Goal: Task Accomplishment & Management: Use online tool/utility

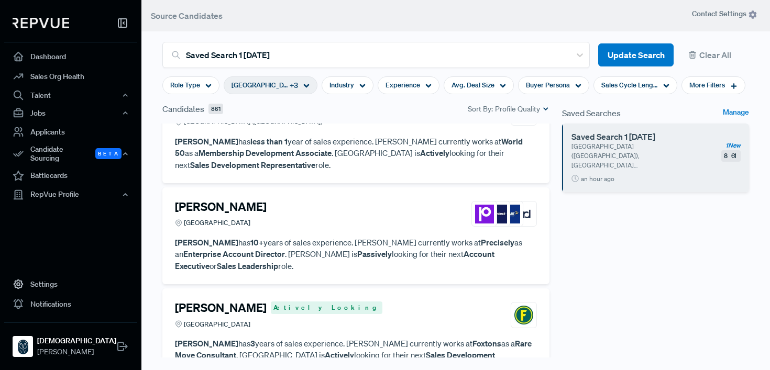
scroll to position [93, 0]
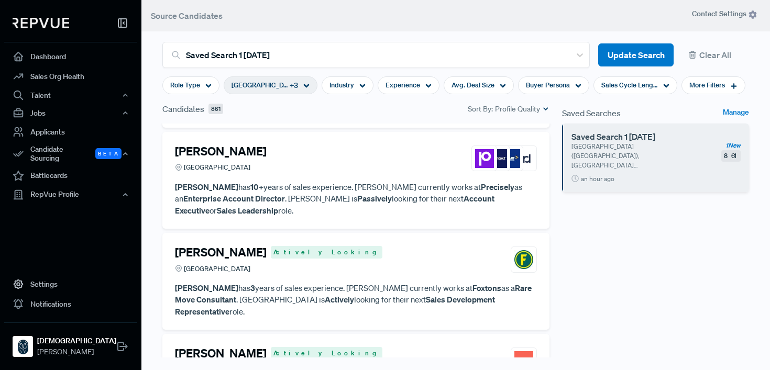
click at [209, 153] on h4 "[PERSON_NAME]" at bounding box center [221, 151] width 92 height 14
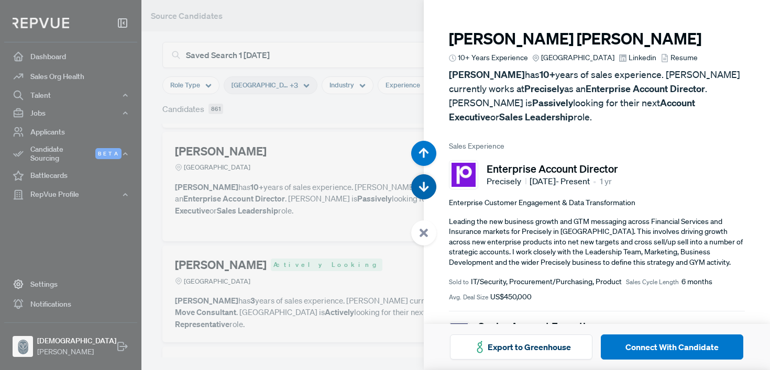
click at [422, 185] on use "button" at bounding box center [423, 187] width 10 height 10
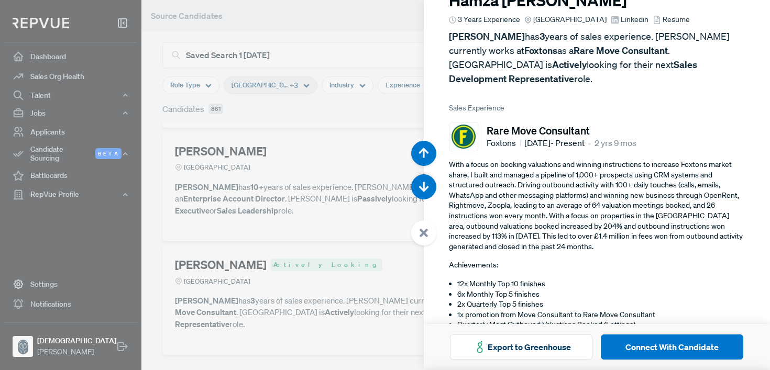
scroll to position [80, 0]
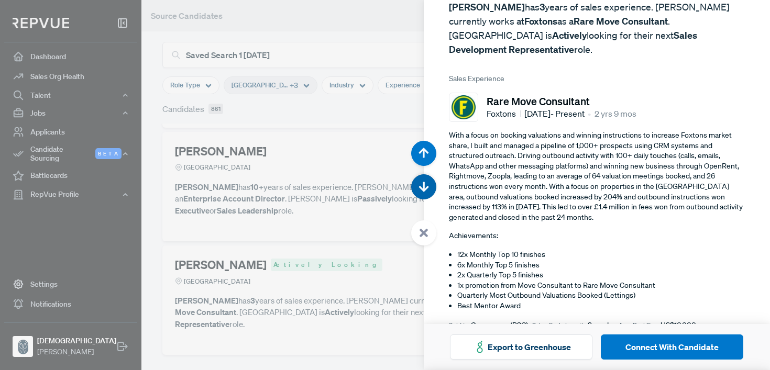
click at [426, 187] on use "button" at bounding box center [423, 187] width 10 height 10
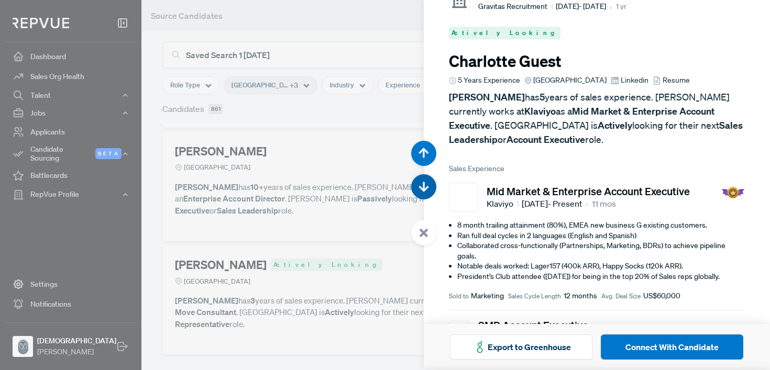
scroll to position [1110, 0]
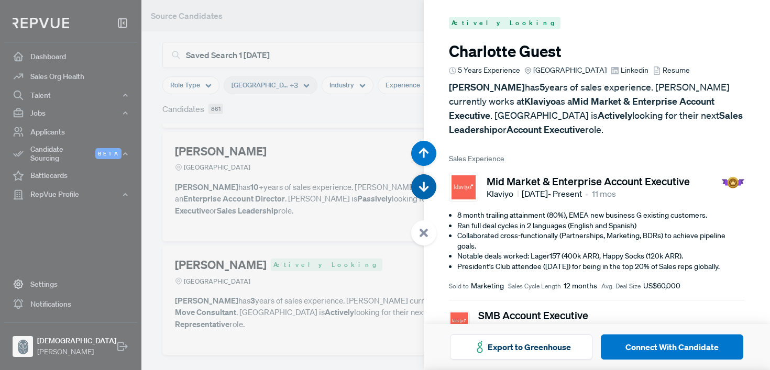
click at [426, 187] on use "button" at bounding box center [423, 187] width 10 height 10
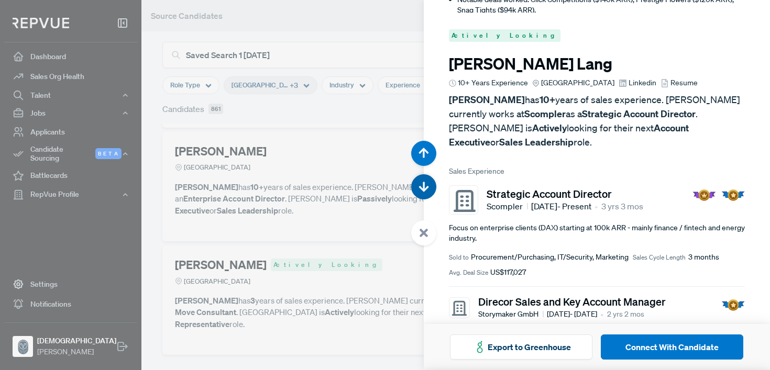
scroll to position [1480, 0]
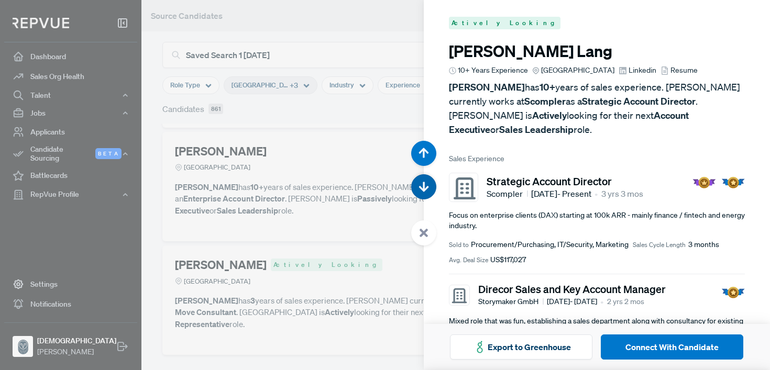
click at [421, 188] on use "button" at bounding box center [423, 187] width 10 height 10
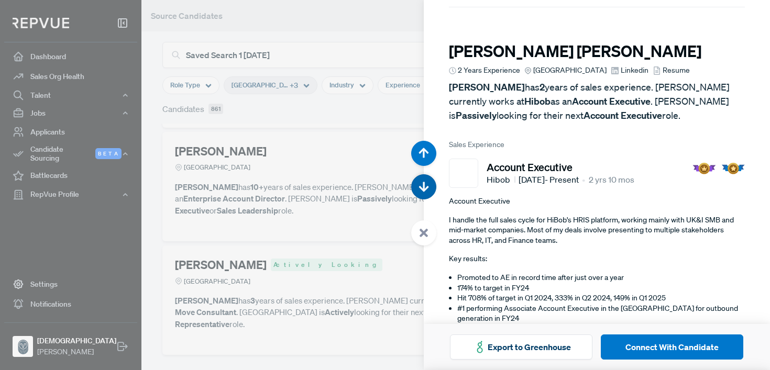
scroll to position [1850, 0]
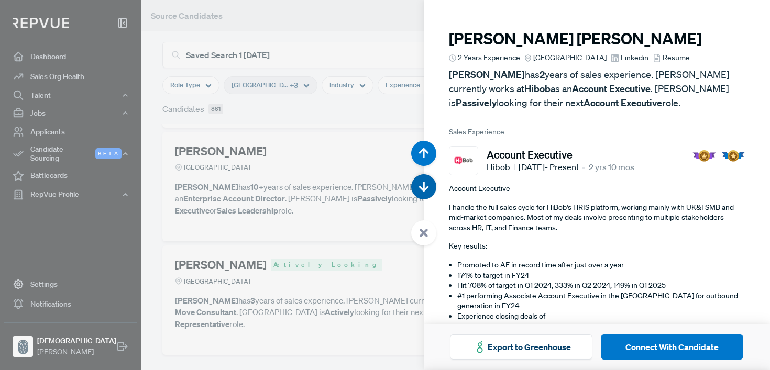
click at [421, 188] on use "button" at bounding box center [423, 187] width 10 height 10
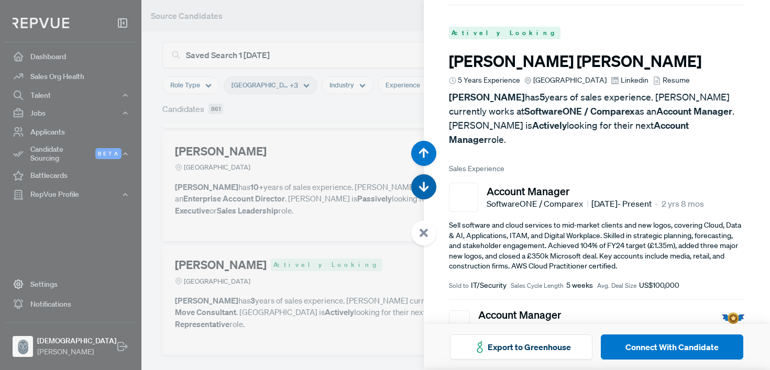
scroll to position [2221, 0]
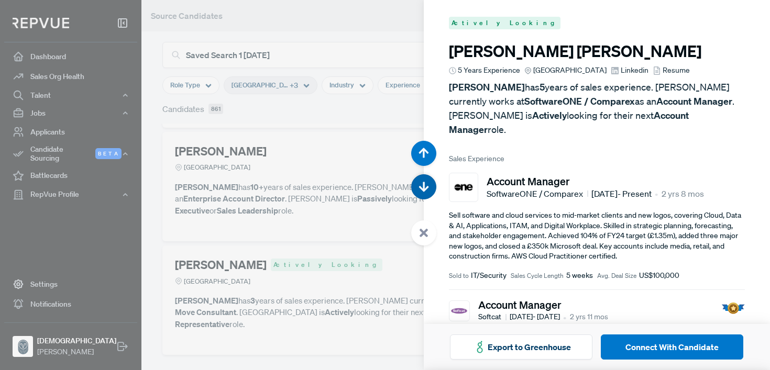
click at [421, 188] on use "button" at bounding box center [423, 187] width 10 height 10
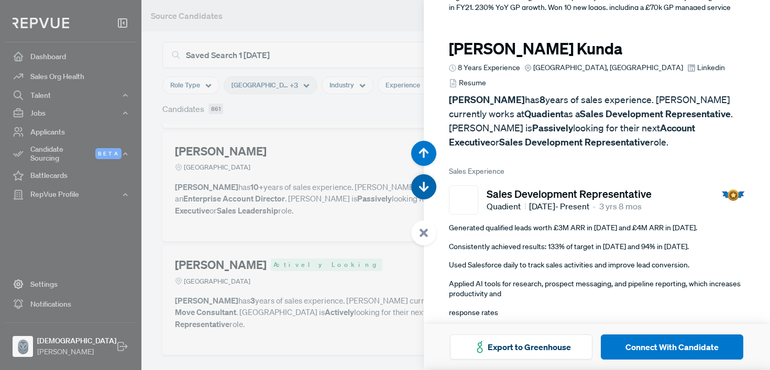
scroll to position [2591, 0]
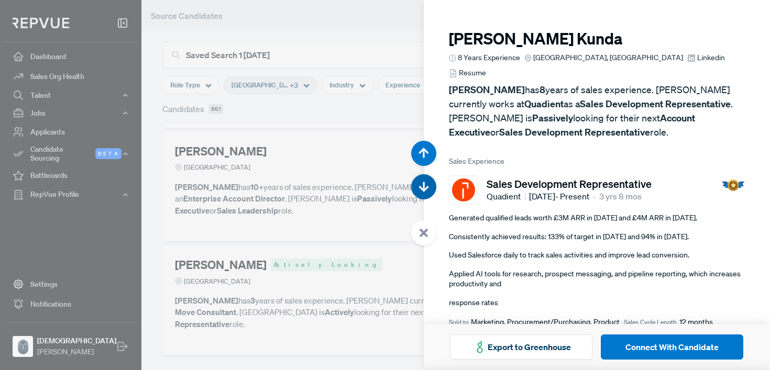
click at [421, 188] on use "button" at bounding box center [423, 187] width 10 height 10
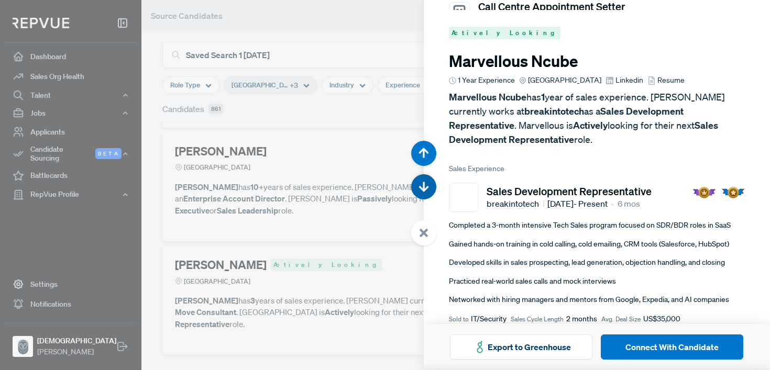
scroll to position [2961, 0]
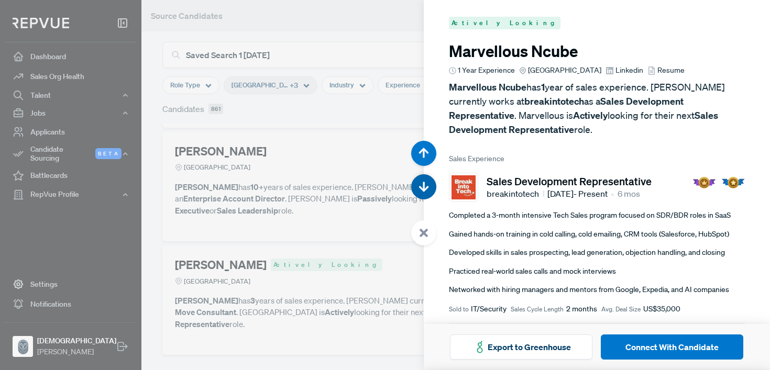
click at [421, 188] on use "button" at bounding box center [423, 187] width 10 height 10
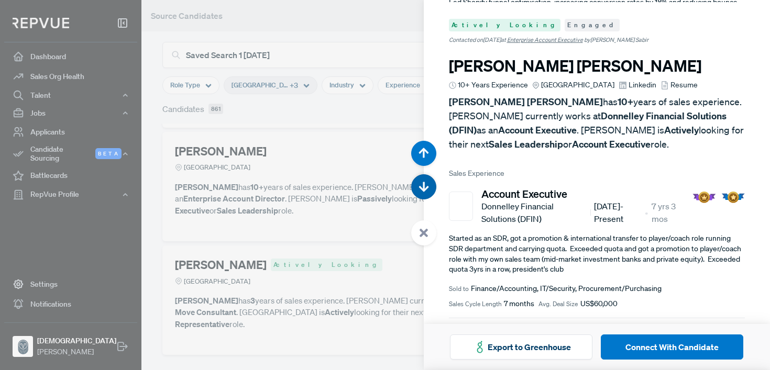
scroll to position [3331, 0]
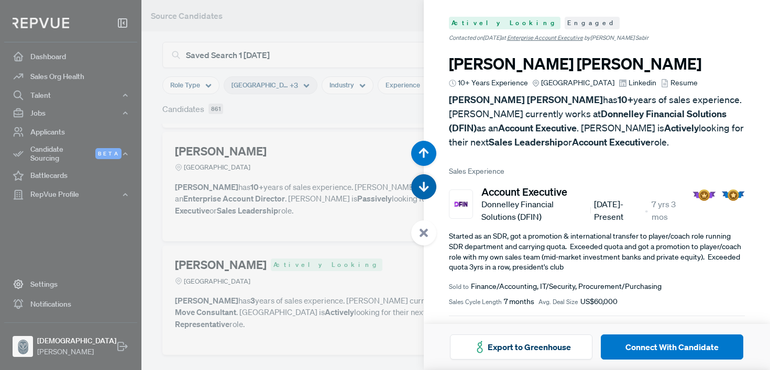
click at [421, 188] on use "button" at bounding box center [423, 187] width 10 height 10
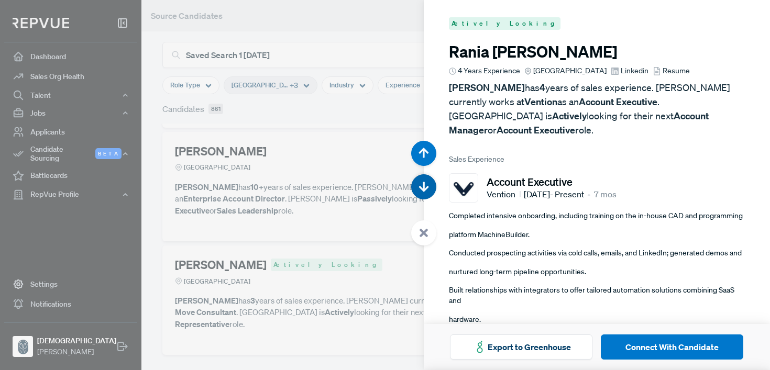
scroll to position [3701, 0]
click at [421, 188] on use "button" at bounding box center [423, 187] width 10 height 10
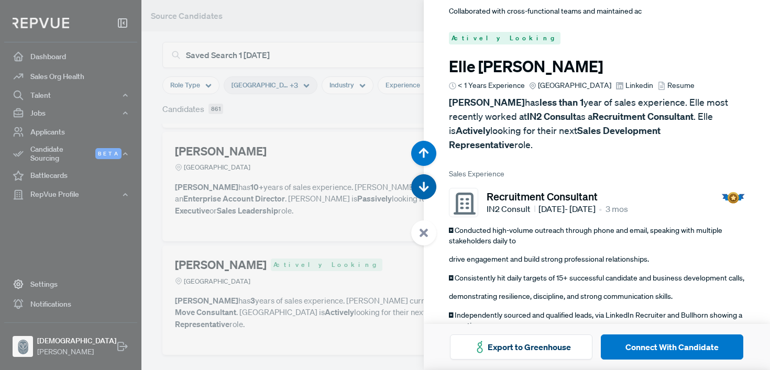
scroll to position [4071, 0]
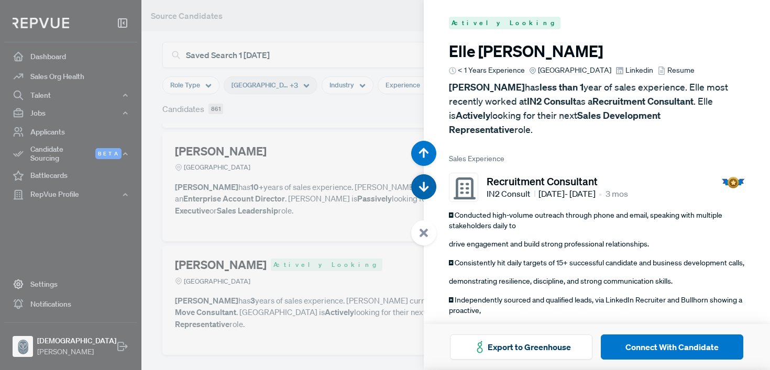
click at [421, 188] on use "button" at bounding box center [423, 187] width 10 height 10
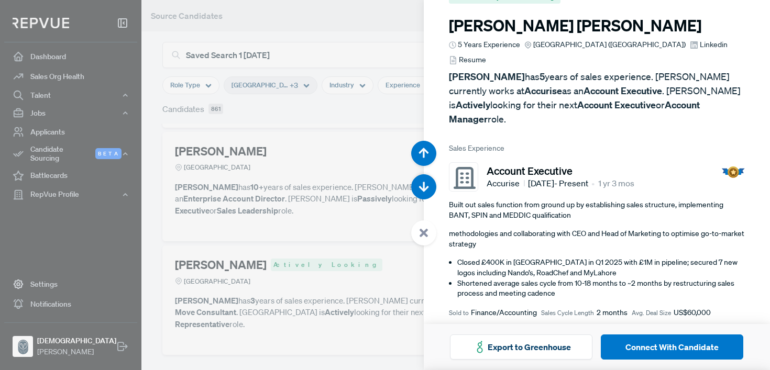
scroll to position [25, 0]
click at [699, 48] on span "Linkedin" at bounding box center [713, 45] width 28 height 11
click at [426, 186] on icon "button" at bounding box center [423, 187] width 10 height 10
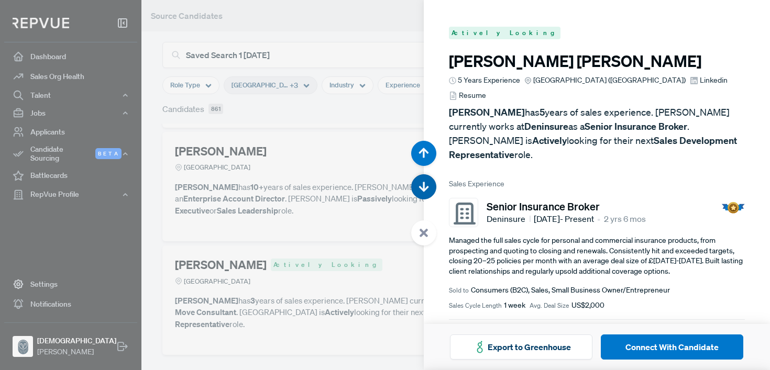
scroll to position [4811, 0]
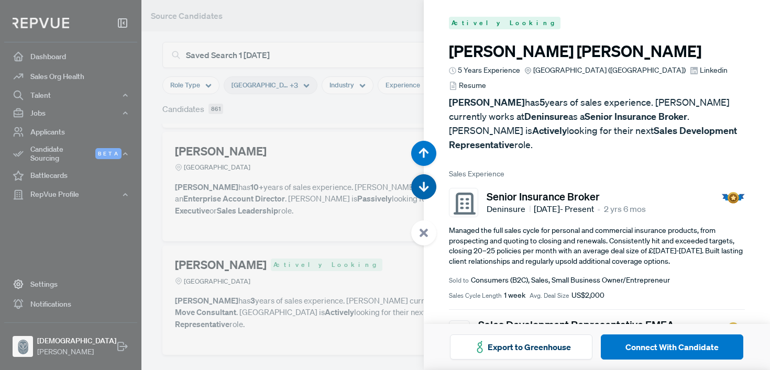
click at [426, 186] on icon "button" at bounding box center [423, 187] width 10 height 10
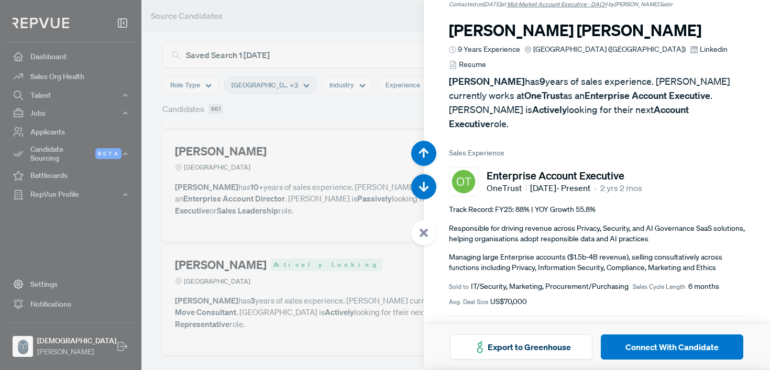
scroll to position [34, 0]
click at [699, 43] on span "Linkedin" at bounding box center [713, 48] width 28 height 11
click at [422, 186] on use "button" at bounding box center [423, 187] width 10 height 10
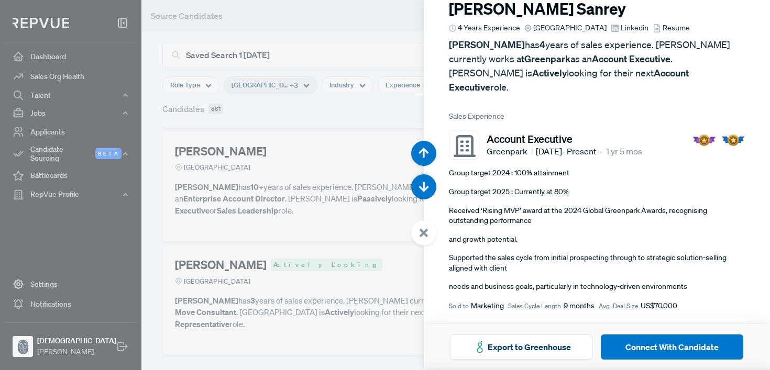
scroll to position [79, 0]
